Goal: Find contact information: Find contact information

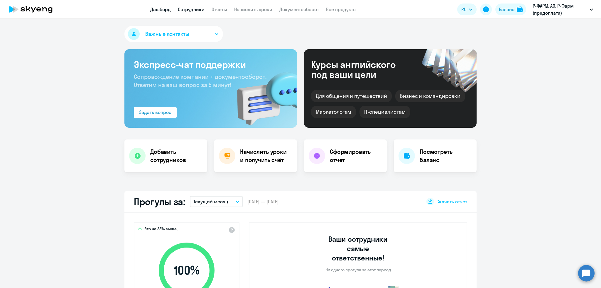
click at [191, 9] on link "Сотрудники" at bounding box center [191, 9] width 27 height 6
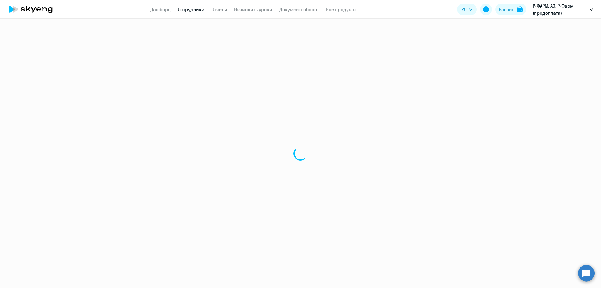
select select "30"
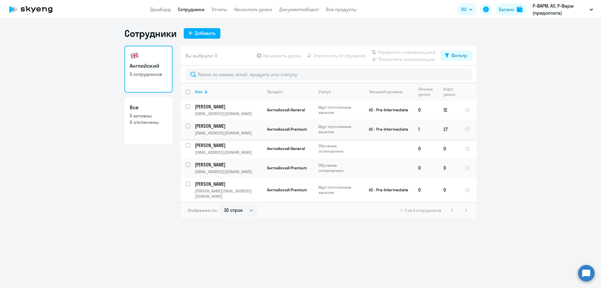
click at [396, 127] on td "A2 - Pre-Intermediate" at bounding box center [386, 129] width 55 height 19
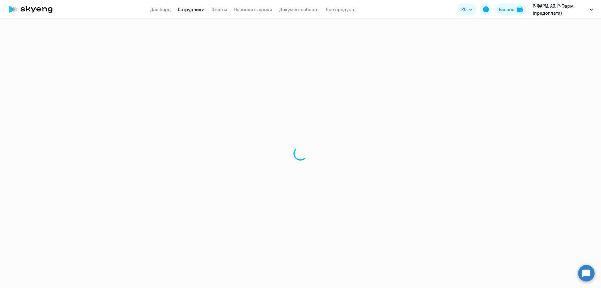
select select "english"
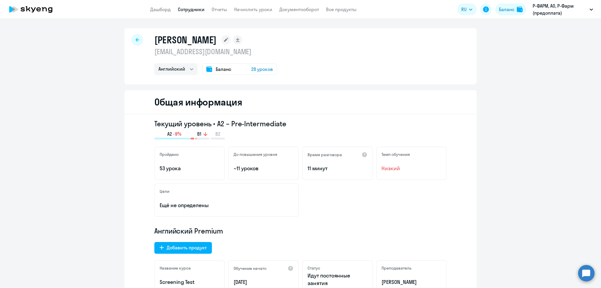
drag, startPoint x: 224, startPoint y: 54, endPoint x: 144, endPoint y: 55, distance: 80.1
click at [144, 55] on div "[PERSON_NAME] [EMAIL_ADDRESS][DOMAIN_NAME] Английский Остальные Баланс 28 уроков" at bounding box center [300, 56] width 352 height 56
copy p "[EMAIL_ADDRESS][DOMAIN_NAME]"
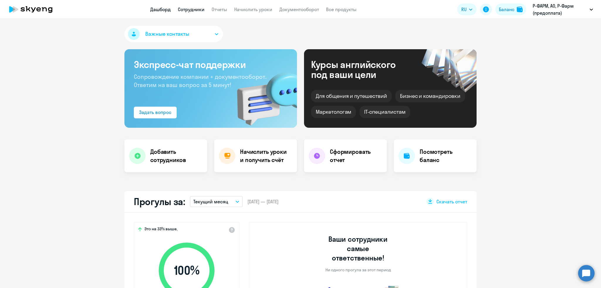
click at [190, 9] on link "Сотрудники" at bounding box center [191, 9] width 27 height 6
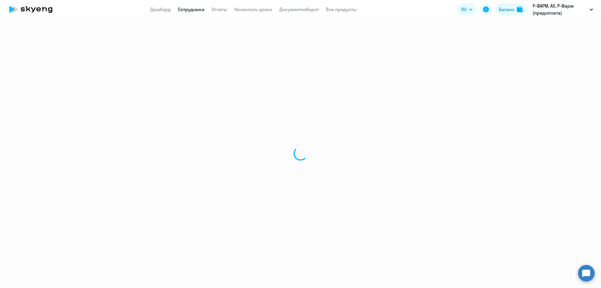
select select "30"
